Goal: Task Accomplishment & Management: Complete application form

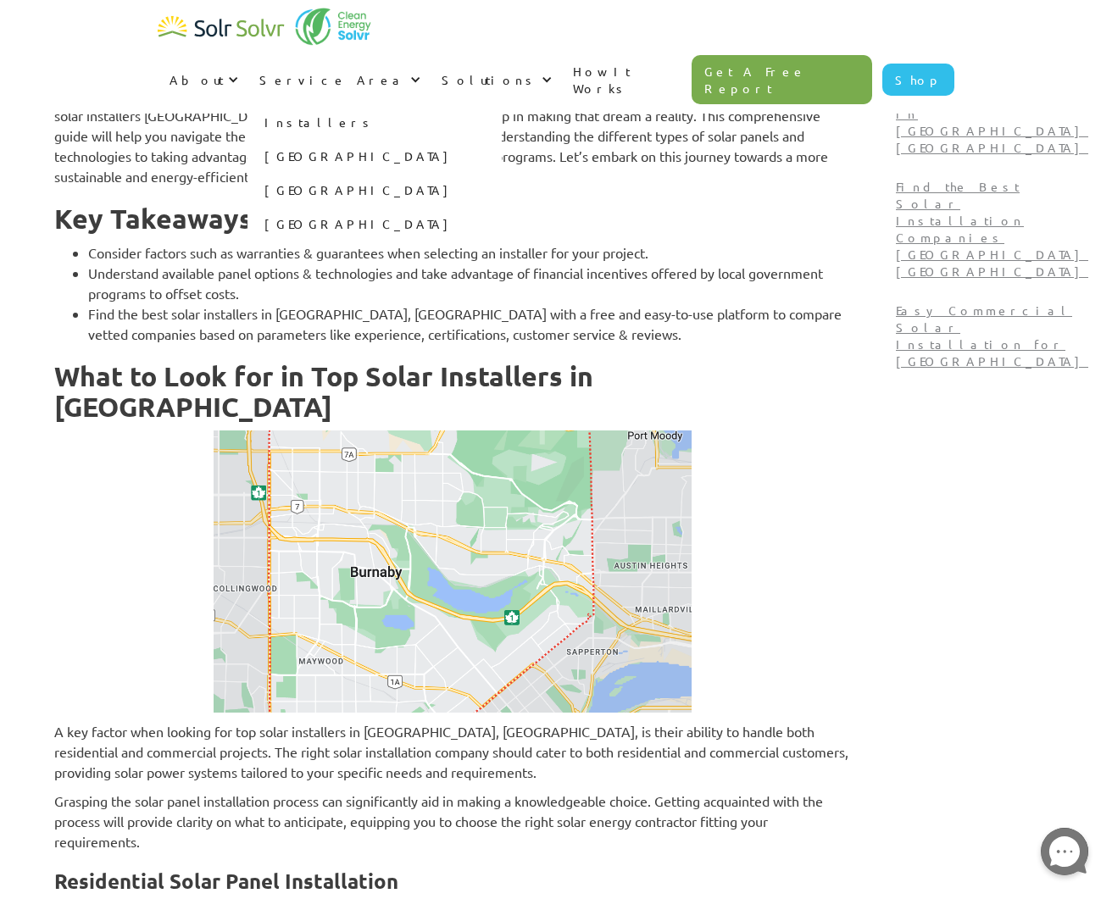
scroll to position [223, 0]
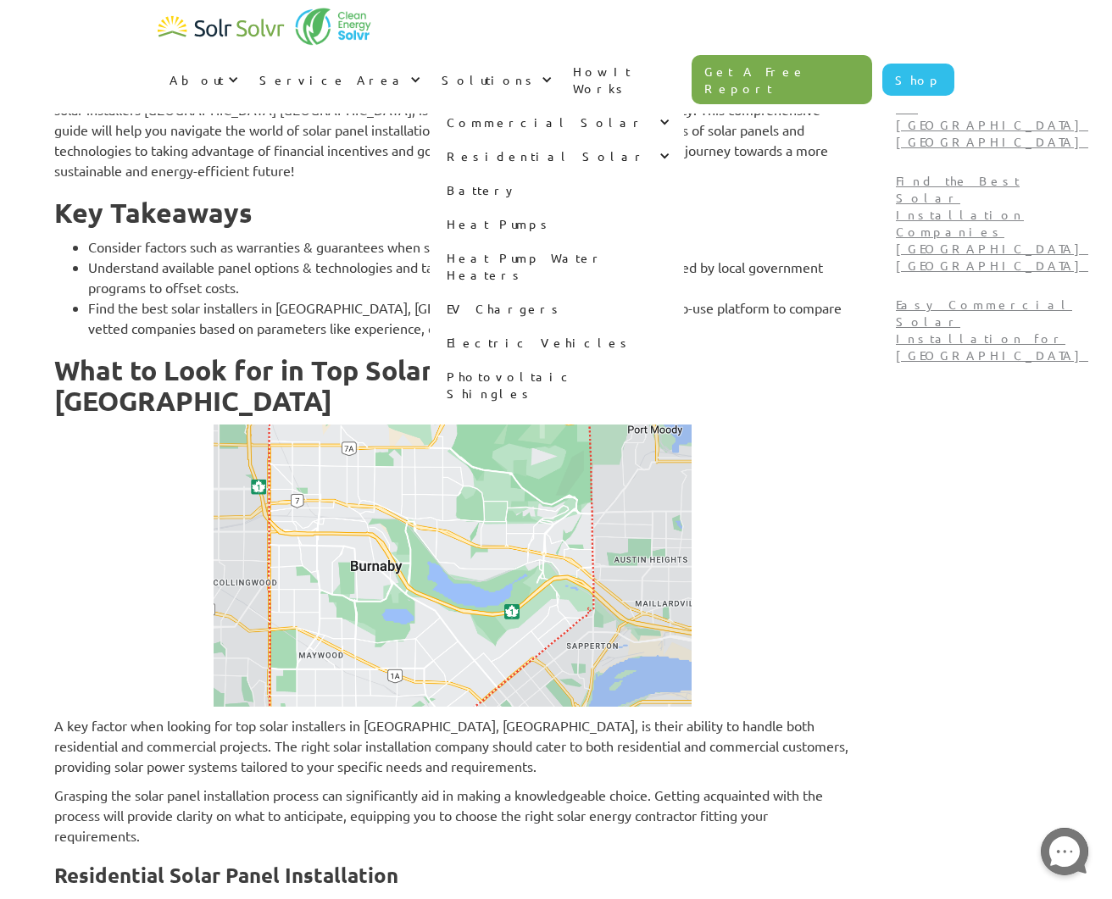
click at [626, 173] on link "Battery" at bounding box center [557, 190] width 254 height 34
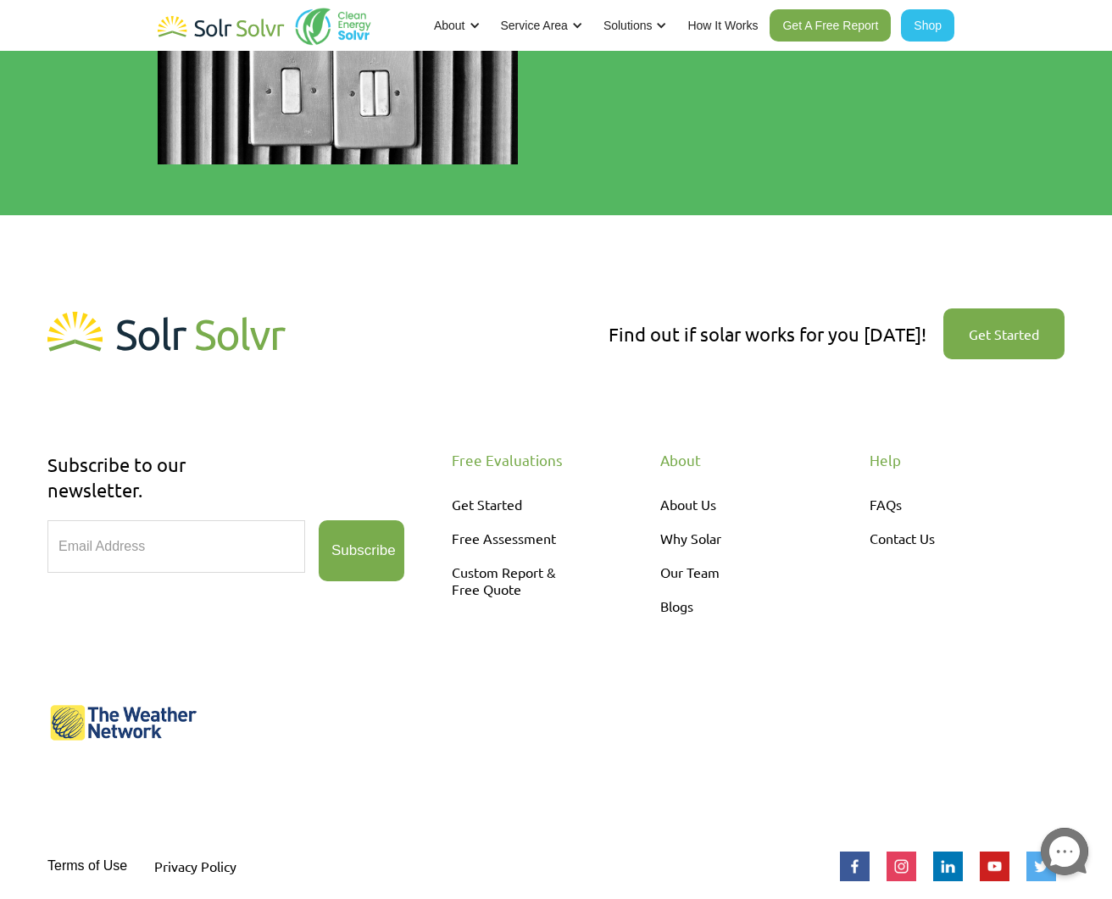
scroll to position [4638, 0]
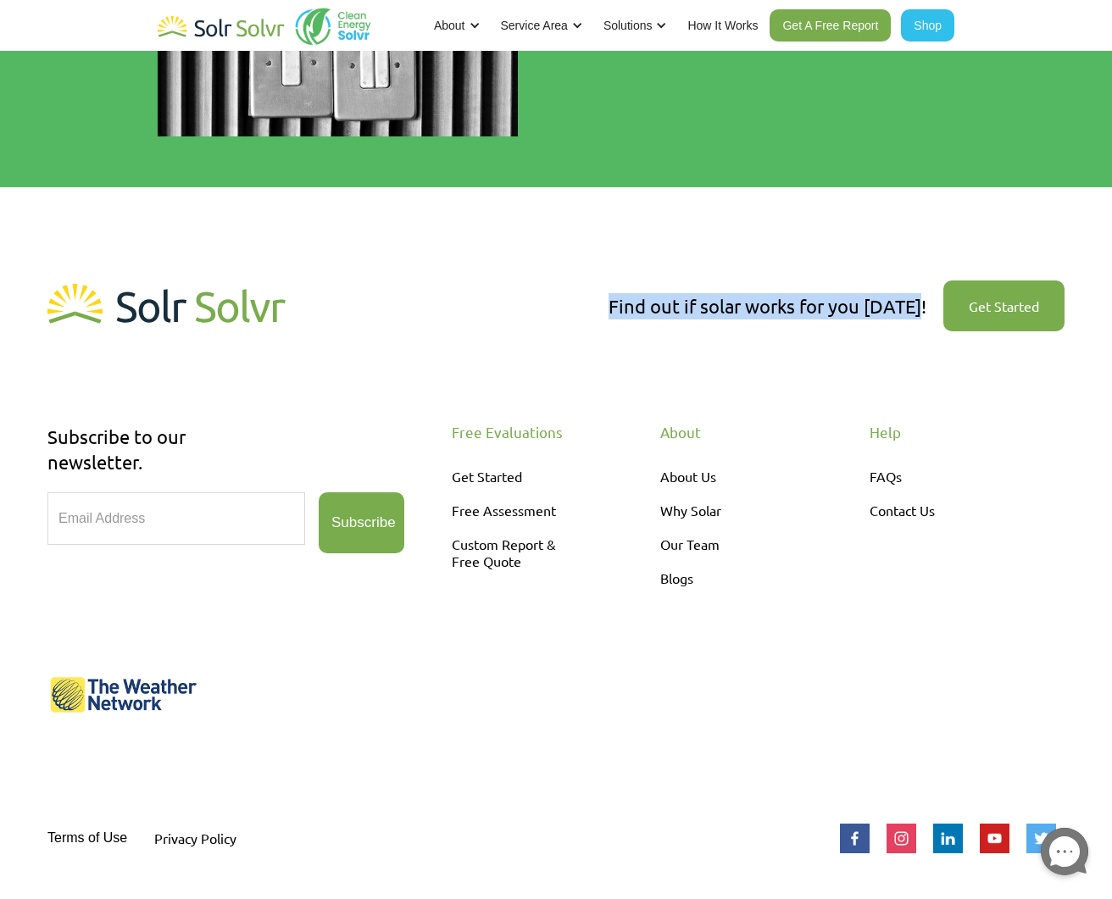
drag, startPoint x: 612, startPoint y: 302, endPoint x: 929, endPoint y: 314, distance: 317.2
click at [929, 314] on div "Find out if solar works for you today! Get Started" at bounding box center [555, 332] width 1017 height 115
click at [929, 314] on div "Find out if solar works for you today! Get Started" at bounding box center [837, 307] width 456 height 64
drag, startPoint x: 927, startPoint y: 313, endPoint x: 618, endPoint y: 309, distance: 308.6
click at [618, 309] on div "Find out if solar works for you today! Get Started" at bounding box center [837, 307] width 456 height 64
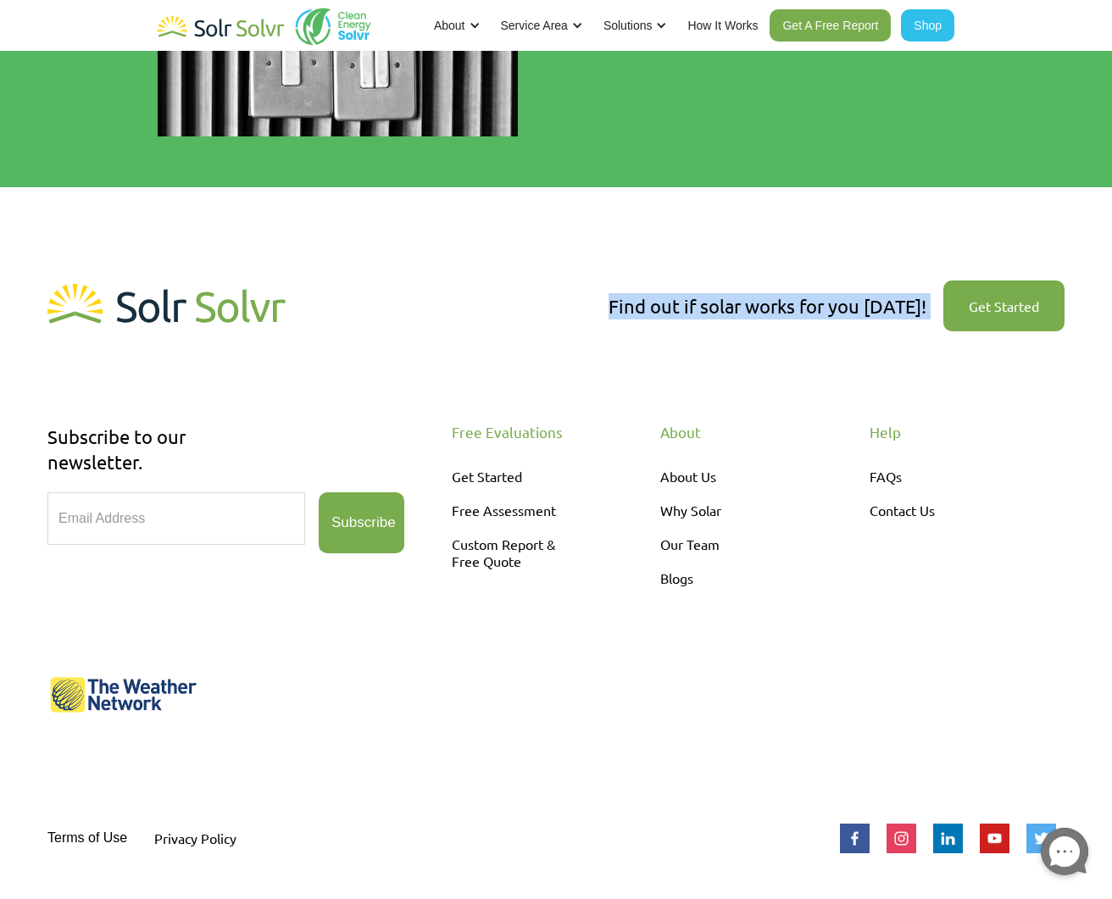
click at [618, 309] on div "Find out if solar works for you today!" at bounding box center [768, 306] width 318 height 26
drag, startPoint x: 625, startPoint y: 307, endPoint x: 932, endPoint y: 309, distance: 306.9
click at [932, 309] on div "Find out if solar works for you today! Get Started" at bounding box center [555, 332] width 1017 height 115
click at [932, 309] on div "Find out if solar works for you today! Get Started" at bounding box center [837, 307] width 456 height 64
drag, startPoint x: 931, startPoint y: 309, endPoint x: 616, endPoint y: 296, distance: 314.7
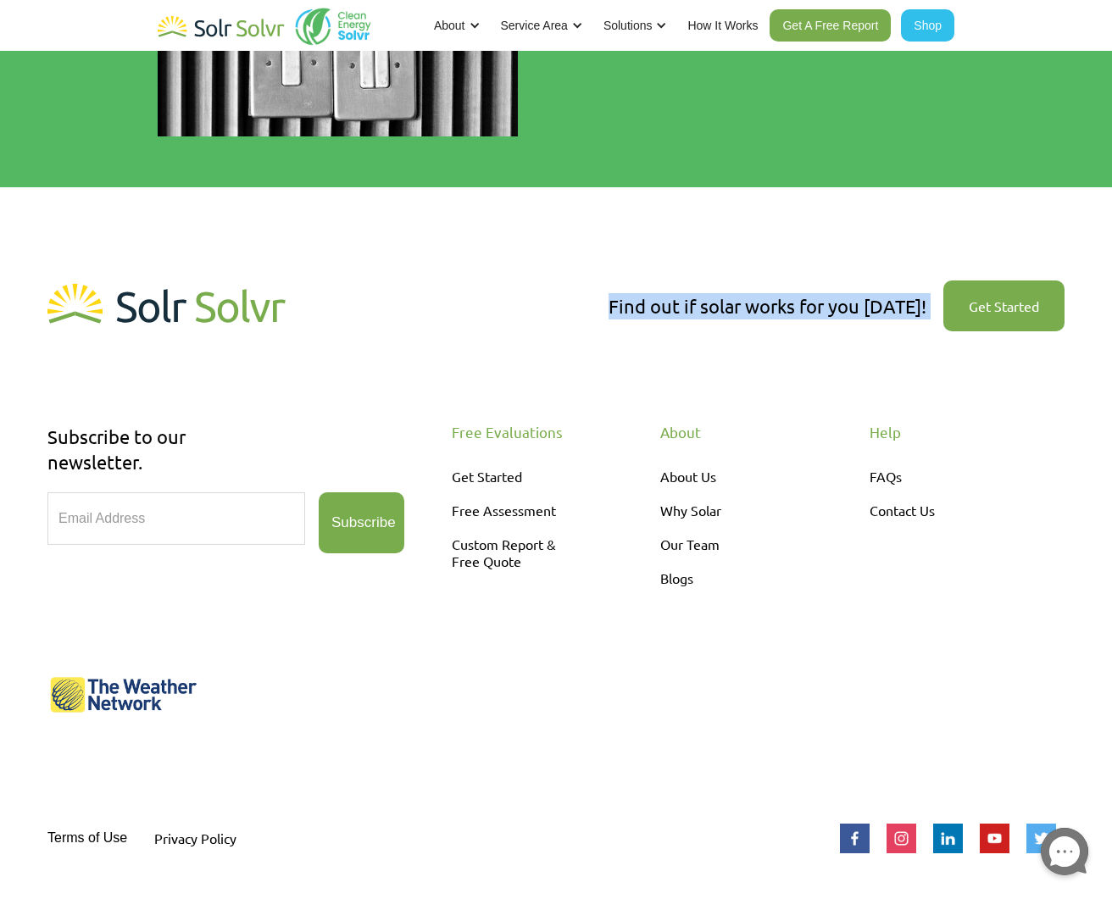
click at [616, 296] on div "Find out if solar works for you today! Get Started" at bounding box center [837, 307] width 456 height 64
click at [616, 296] on div "Find out if solar works for you today!" at bounding box center [768, 306] width 318 height 26
drag, startPoint x: 619, startPoint y: 297, endPoint x: 929, endPoint y: 310, distance: 310.5
click at [929, 310] on div "Find out if solar works for you today! Get Started" at bounding box center [837, 307] width 456 height 64
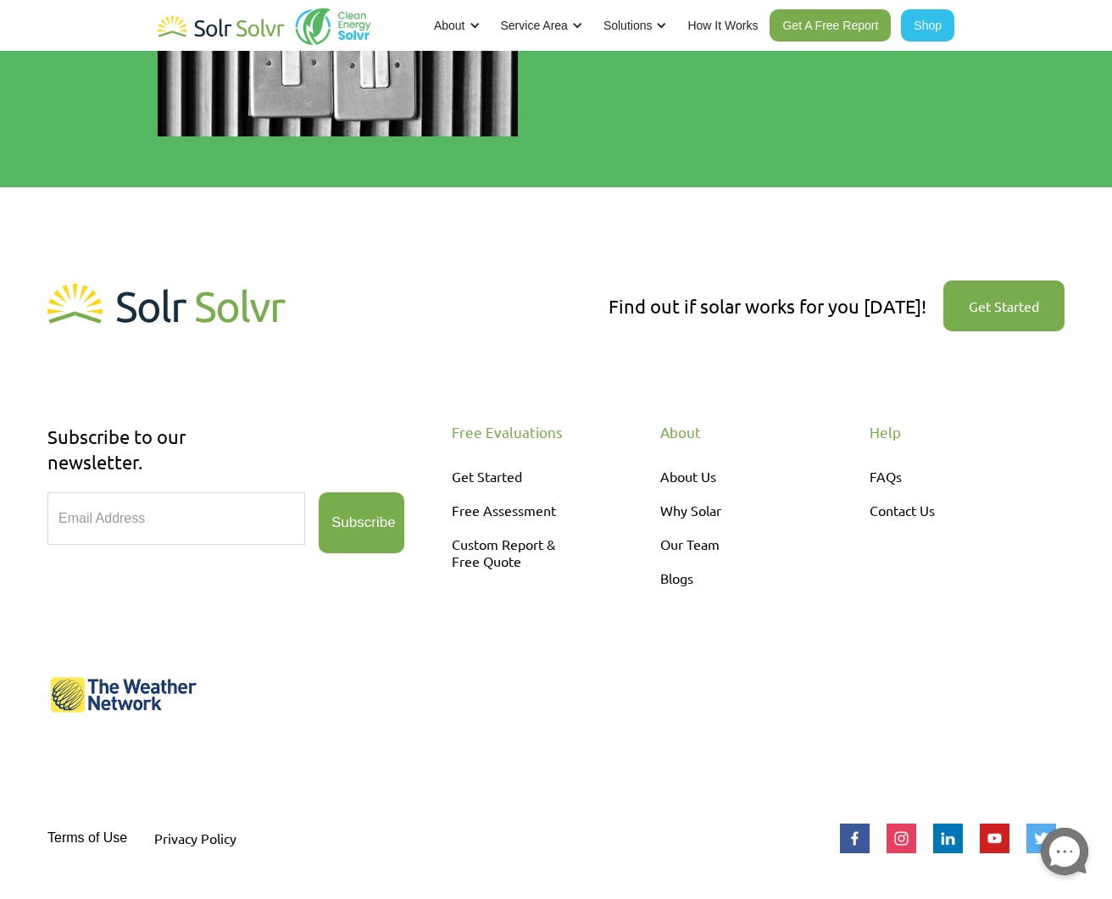
scroll to position [4633, 0]
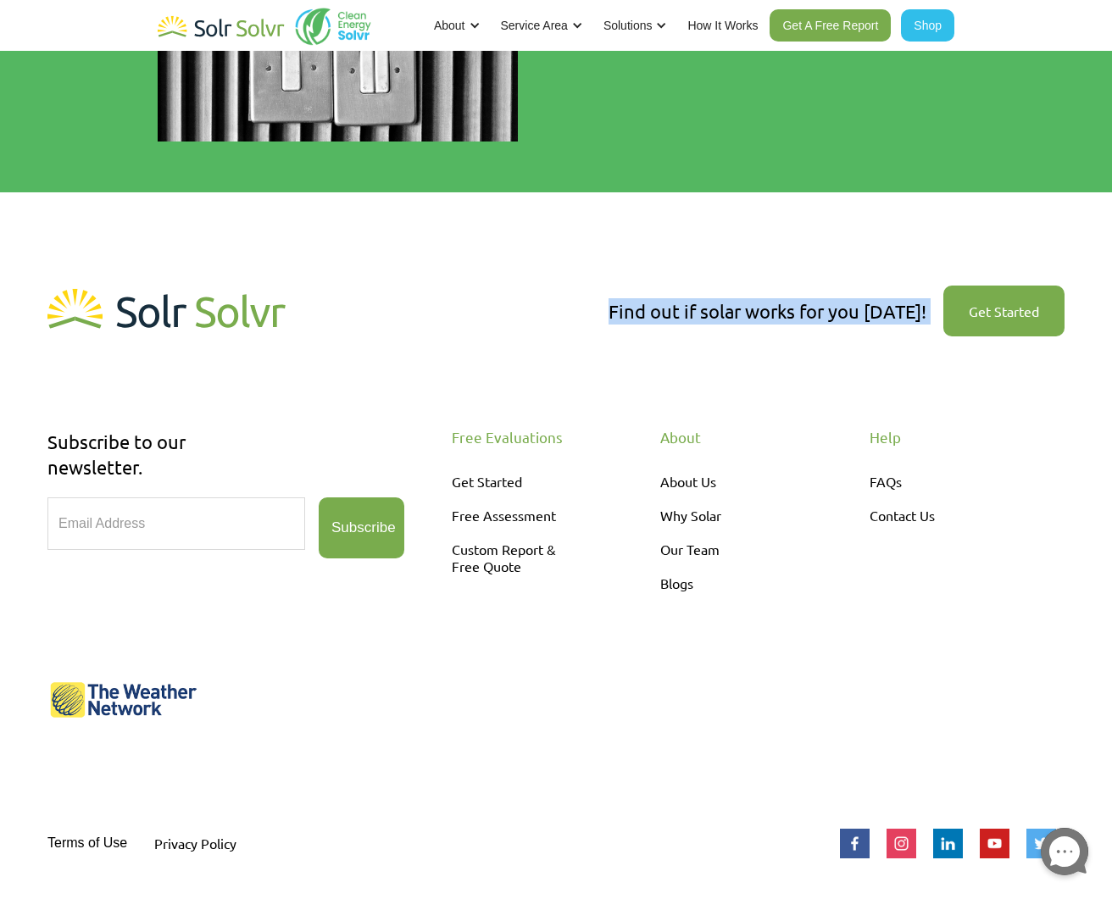
drag, startPoint x: 929, startPoint y: 310, endPoint x: 609, endPoint y: 308, distance: 320.4
click at [609, 308] on div "Find out if solar works for you today! Get Started" at bounding box center [555, 337] width 1017 height 115
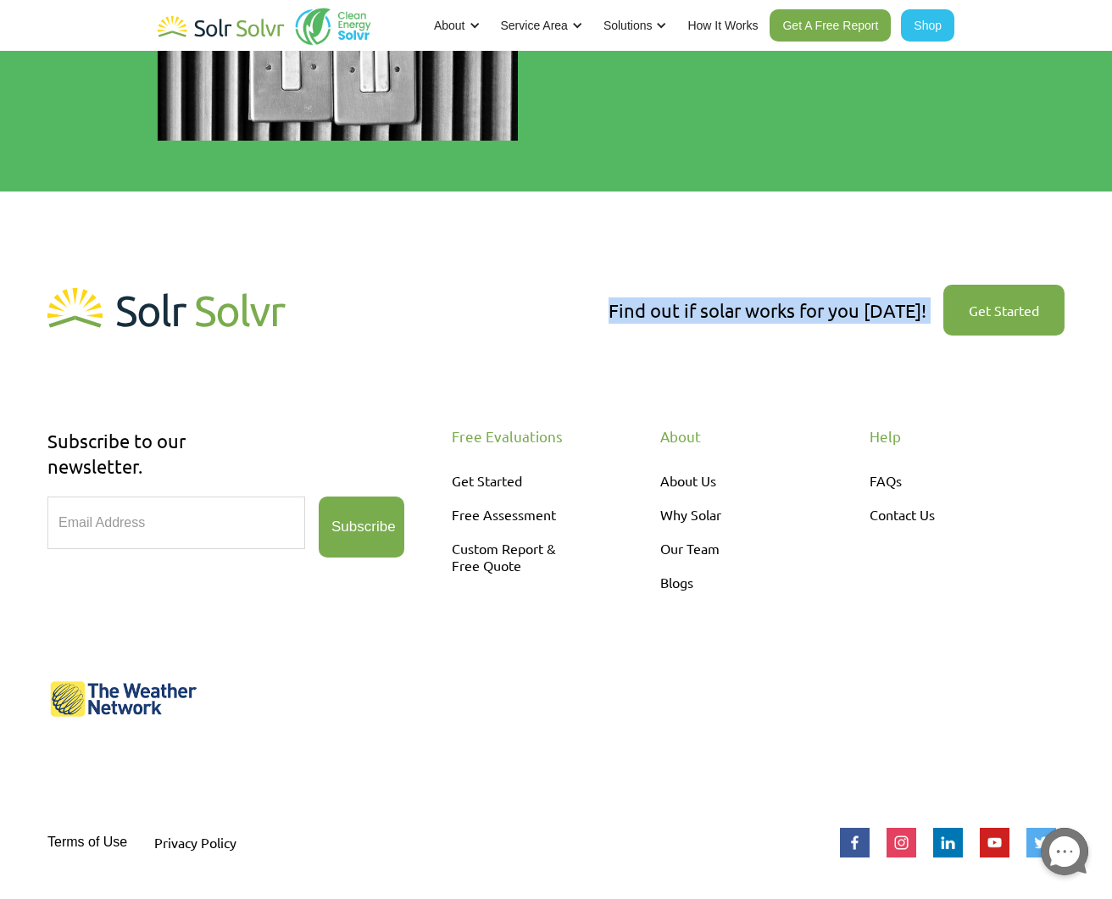
click at [609, 308] on div "Find out if solar works for you today! Get Started" at bounding box center [555, 336] width 1017 height 115
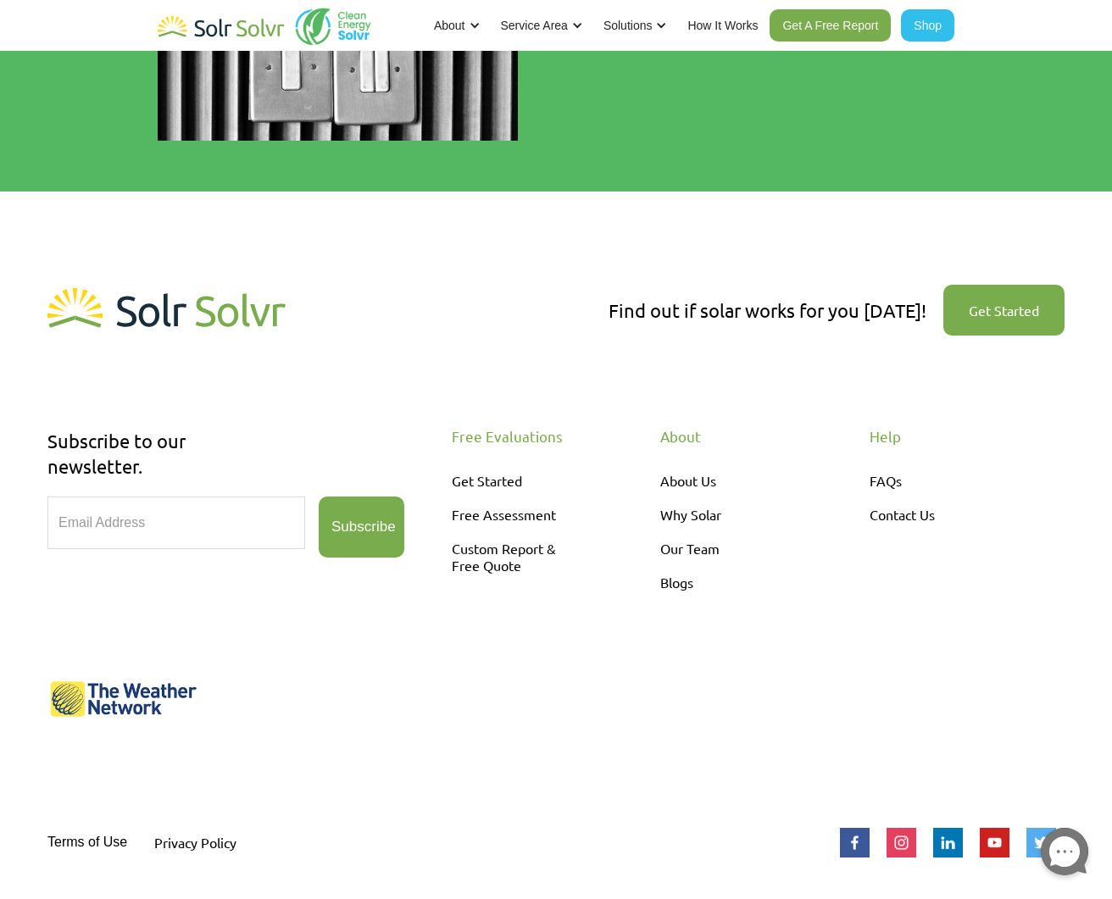
scroll to position [4632, 0]
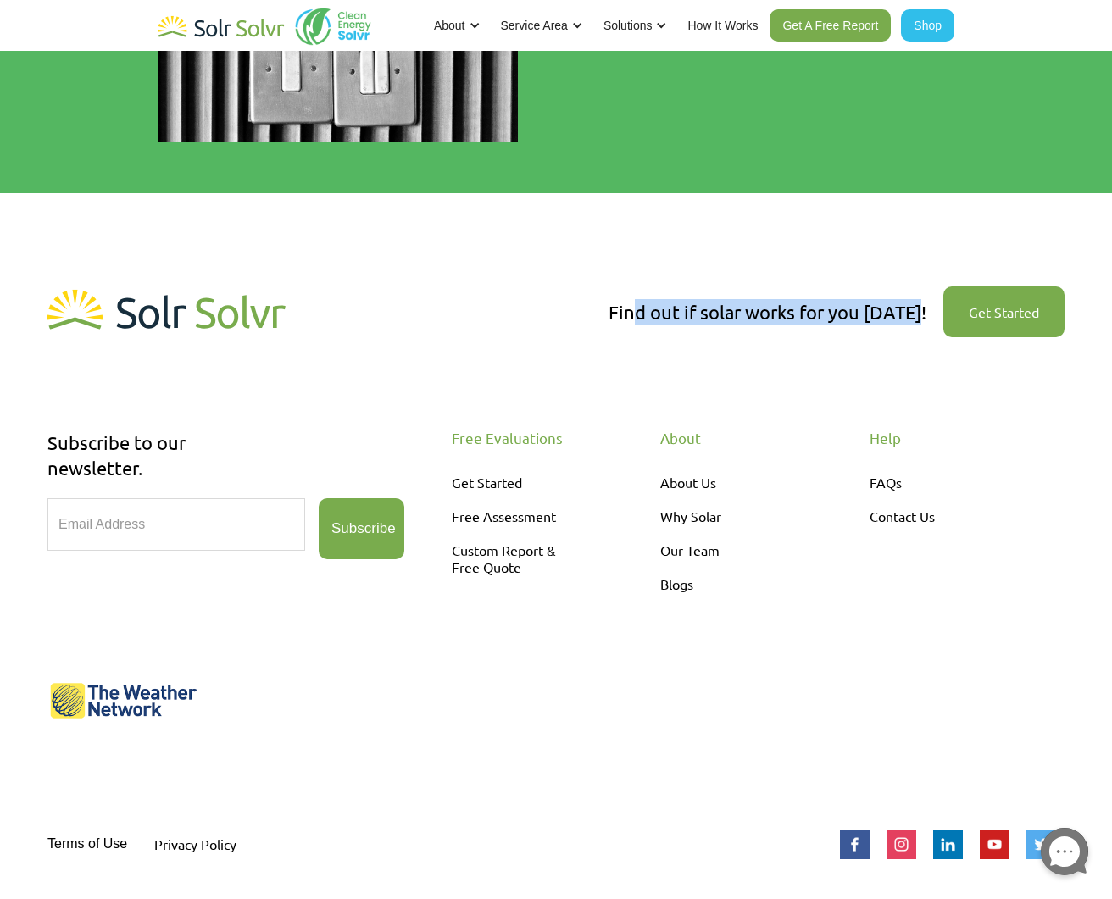
drag, startPoint x: 651, startPoint y: 307, endPoint x: 932, endPoint y: 318, distance: 281.6
click at [933, 318] on div "Find out if solar works for you today! Get Started" at bounding box center [837, 313] width 456 height 64
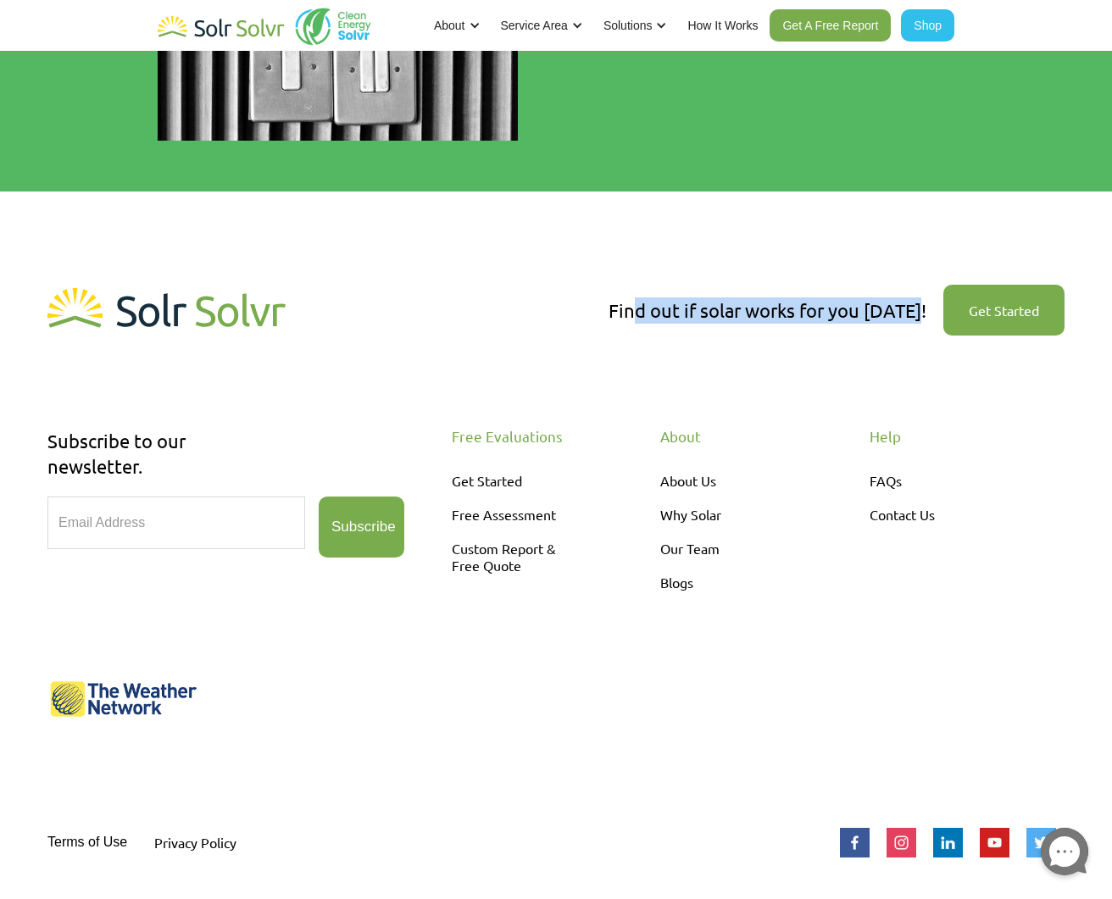
click at [933, 318] on div "Find out if solar works for you today! Get Started" at bounding box center [837, 311] width 456 height 64
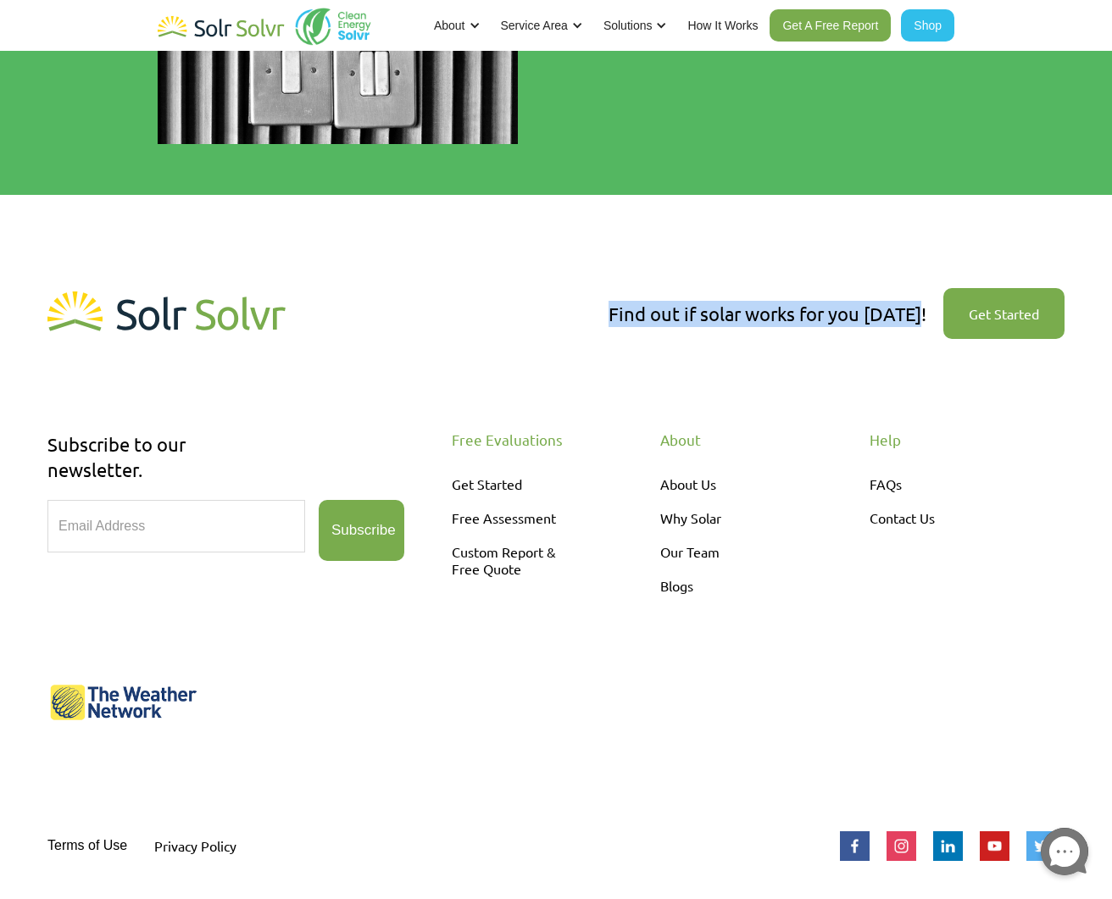
drag, startPoint x: 923, startPoint y: 315, endPoint x: 609, endPoint y: 306, distance: 313.8
click at [609, 306] on div "Find out if solar works for you today! Get Started" at bounding box center [555, 339] width 1017 height 115
drag, startPoint x: 625, startPoint y: 306, endPoint x: 930, endPoint y: 314, distance: 305.3
click at [930, 314] on div "Find out if solar works for you today! Get Started" at bounding box center [555, 339] width 1017 height 115
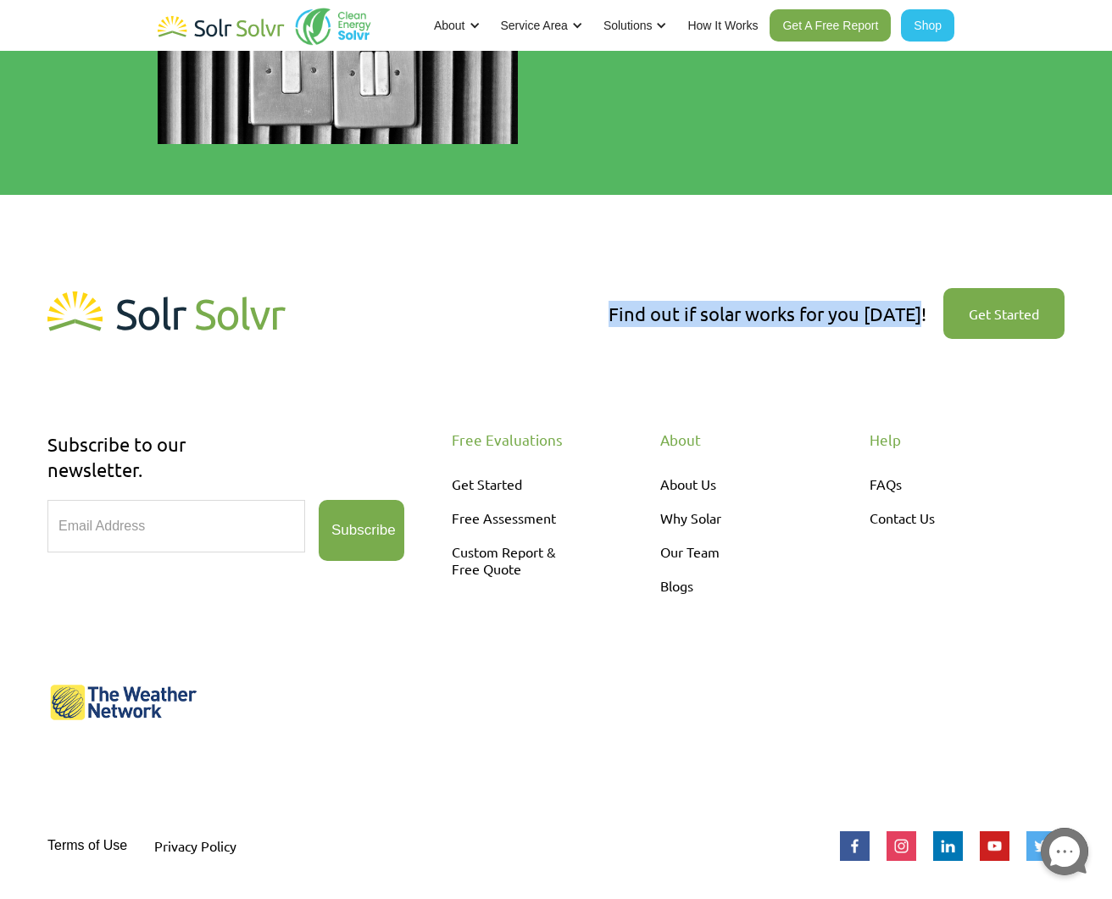
click at [930, 314] on div "Find out if solar works for you today! Get Started" at bounding box center [837, 314] width 456 height 64
drag, startPoint x: 930, startPoint y: 314, endPoint x: 621, endPoint y: 318, distance: 308.6
click at [621, 318] on div "Find out if solar works for you today! Get Started" at bounding box center [837, 314] width 456 height 64
click at [621, 318] on div "Find out if solar works for you today!" at bounding box center [768, 314] width 318 height 26
drag, startPoint x: 609, startPoint y: 315, endPoint x: 926, endPoint y: 312, distance: 316.2
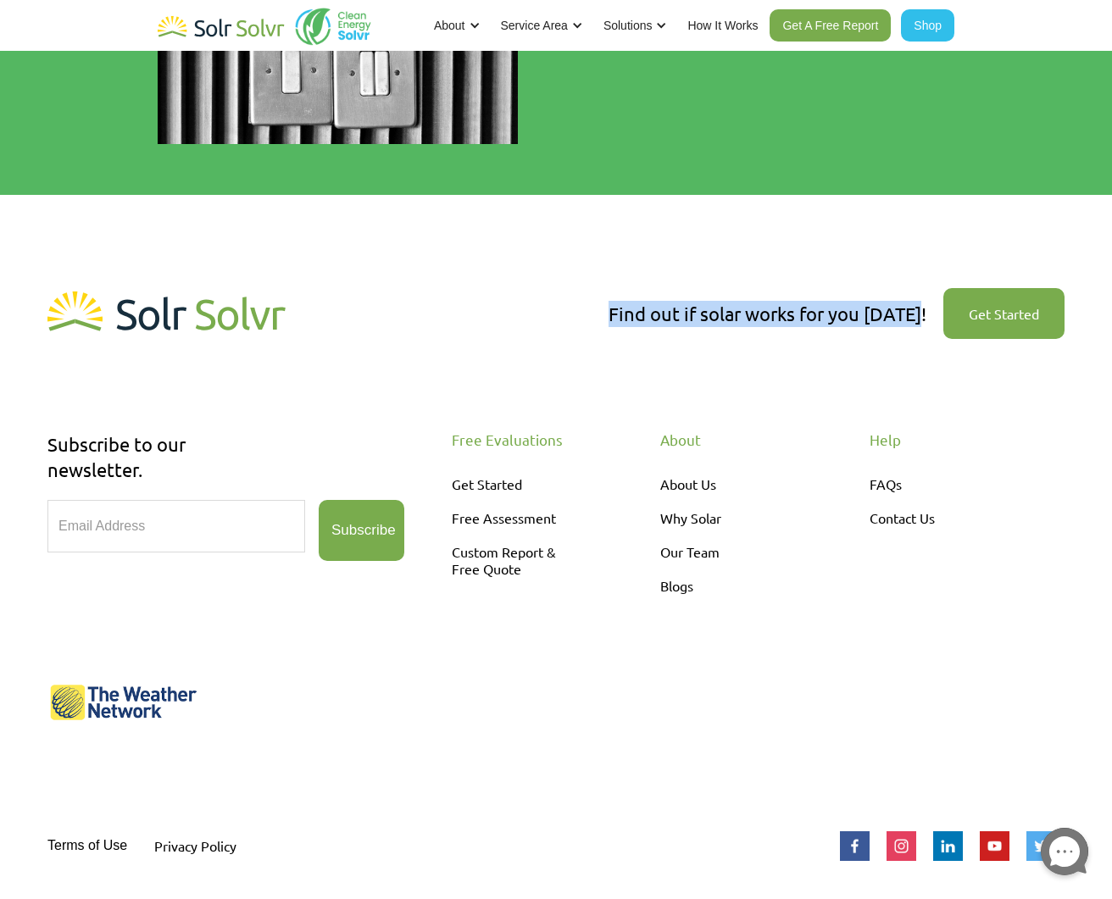
click at [926, 312] on div "Find out if solar works for you today! Get Started" at bounding box center [555, 339] width 1017 height 115
click at [926, 312] on div "Find out if solar works for you today!" at bounding box center [768, 314] width 318 height 26
drag, startPoint x: 926, startPoint y: 312, endPoint x: 600, endPoint y: 309, distance: 325.5
click at [600, 309] on div "Find out if solar works for you today! Get Started" at bounding box center [555, 339] width 1017 height 115
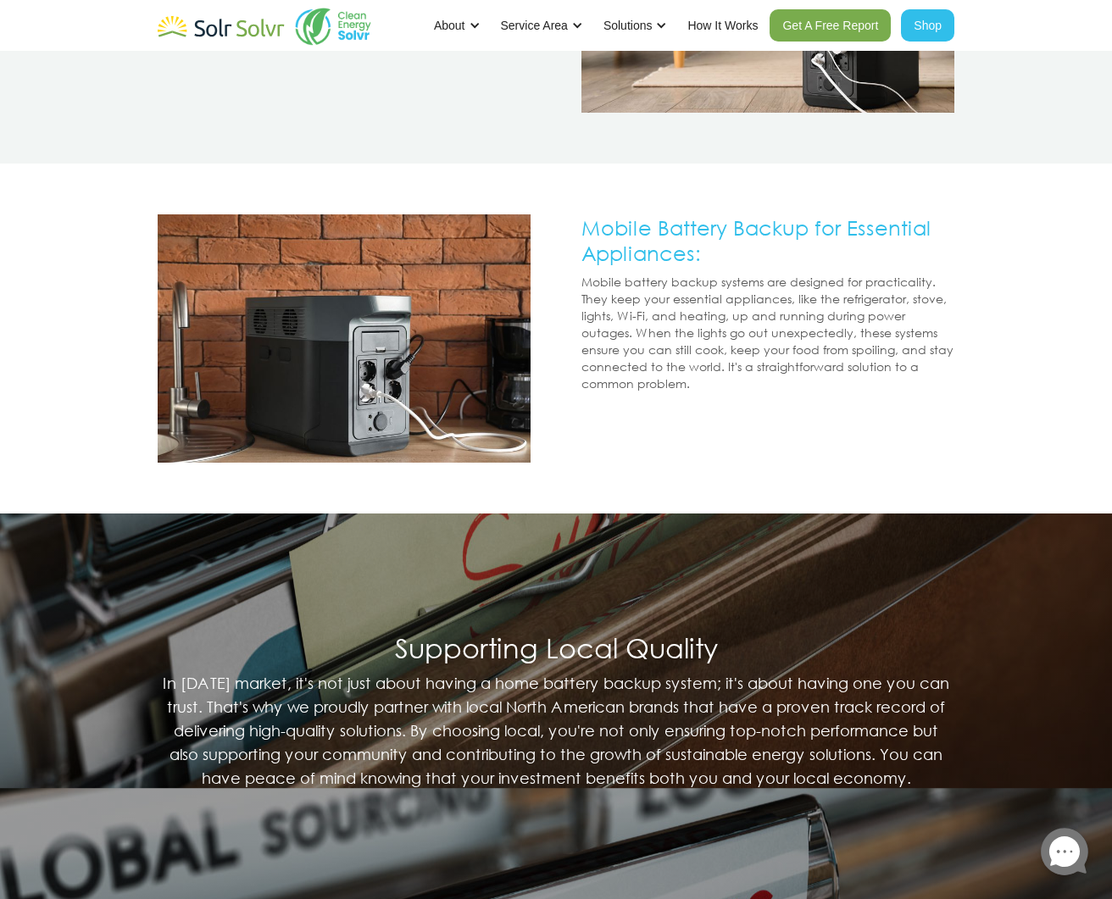
scroll to position [347, 0]
